Goal: Browse casually

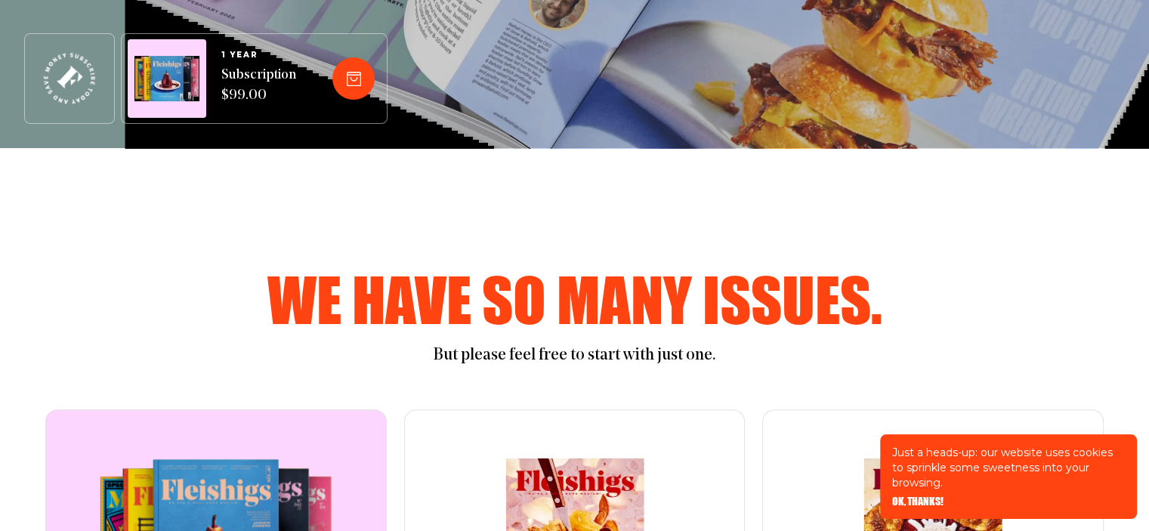
scroll to position [378, 0]
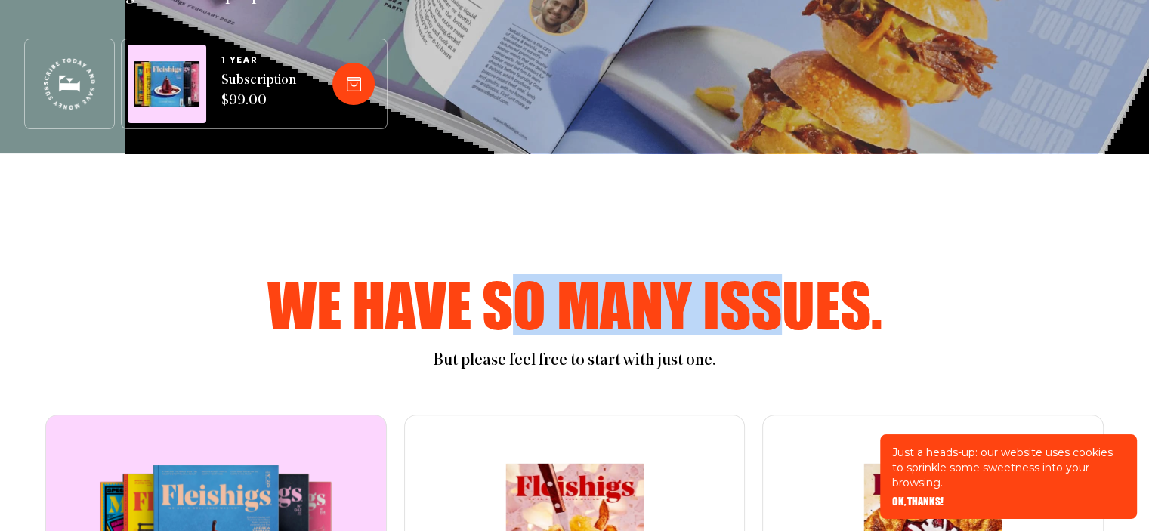
drag, startPoint x: 651, startPoint y: 268, endPoint x: 859, endPoint y: 265, distance: 207.9
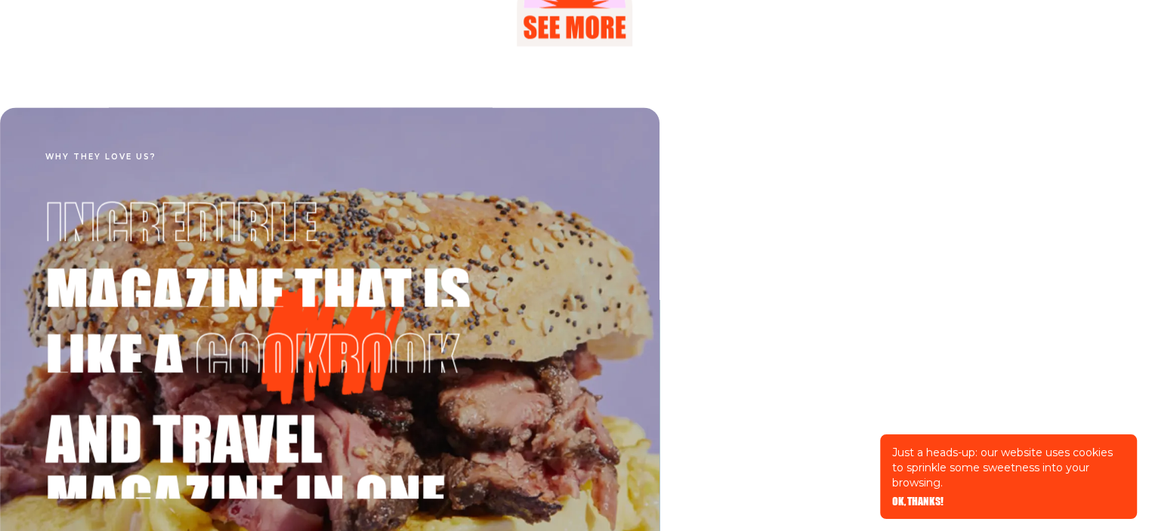
scroll to position [2041, 0]
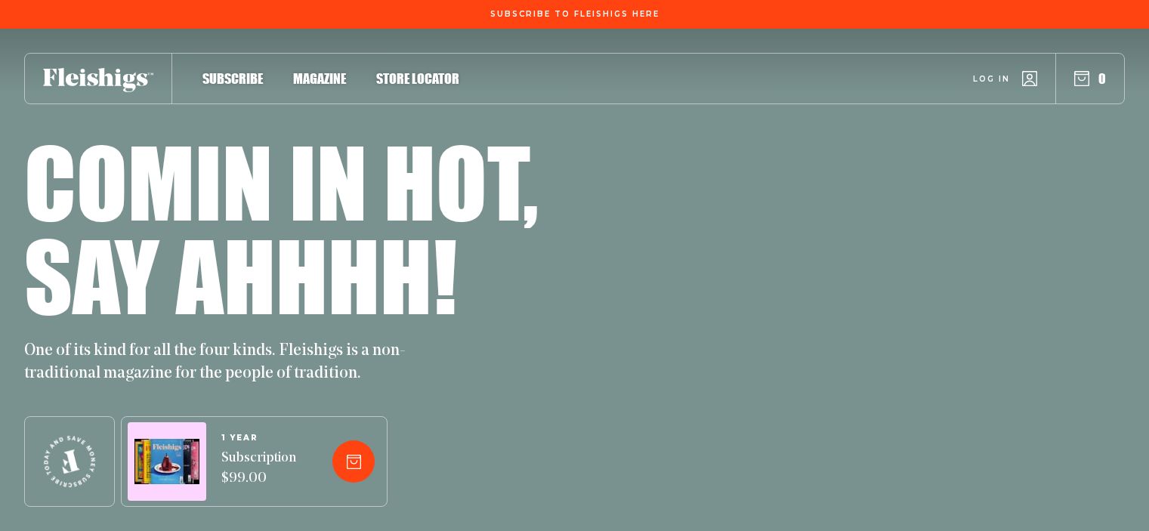
scroll to position [8274, 0]
